Goal: Navigation & Orientation: Understand site structure

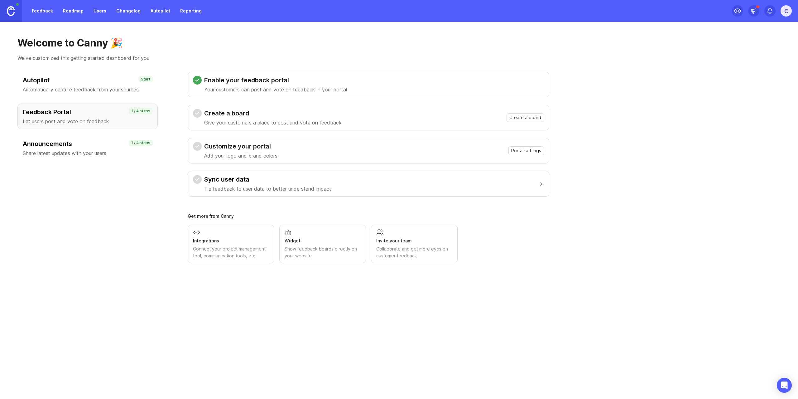
click at [97, 13] on link "Users" at bounding box center [100, 10] width 20 height 11
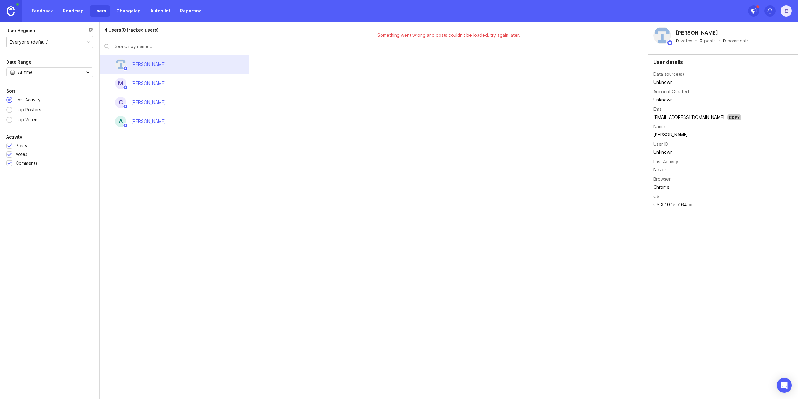
click at [127, 10] on link "Changelog" at bounding box center [129, 10] width 32 height 11
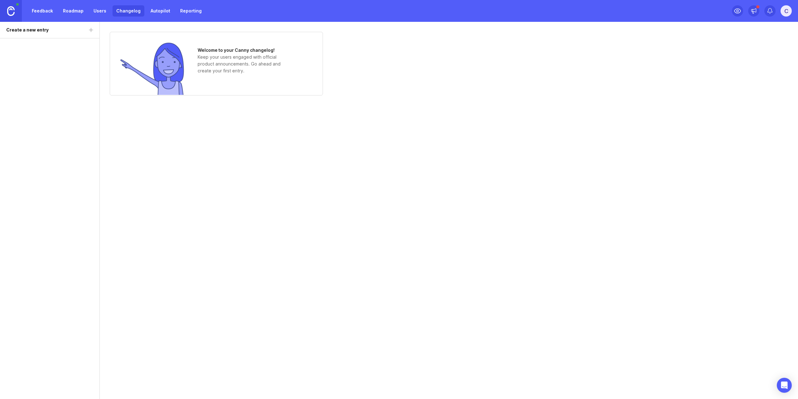
click at [53, 10] on link "Feedback" at bounding box center [42, 10] width 29 height 11
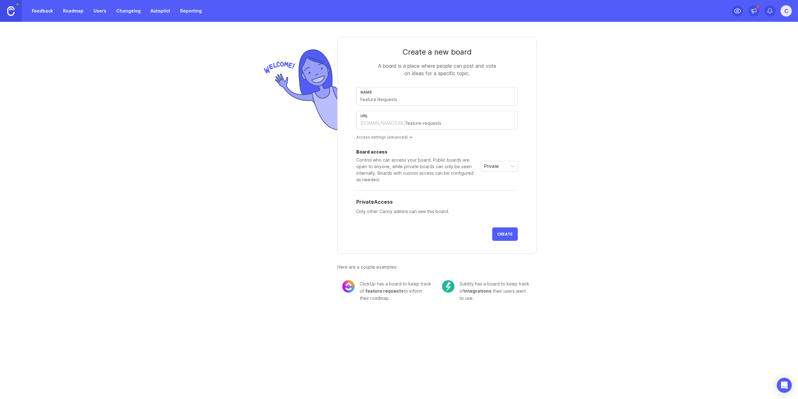
click at [76, 13] on link "Roadmap" at bounding box center [73, 10] width 28 height 11
